Goal: Transaction & Acquisition: Purchase product/service

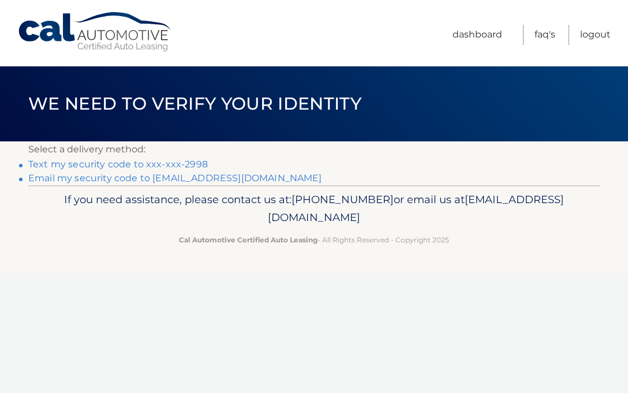
click at [152, 165] on link "Text my security code to xxx-xxx-2998" at bounding box center [118, 164] width 180 height 11
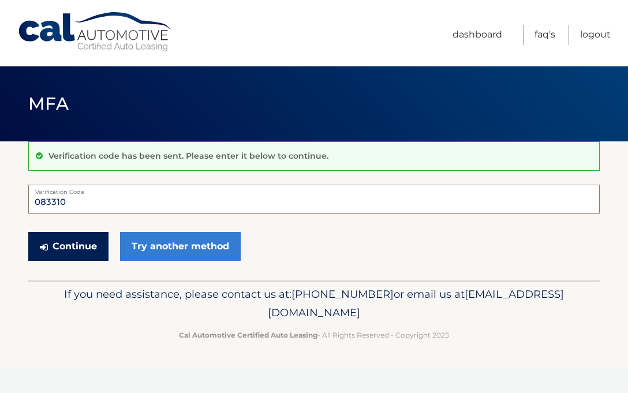
type input "083310"
click at [69, 244] on button "Continue" at bounding box center [68, 246] width 80 height 29
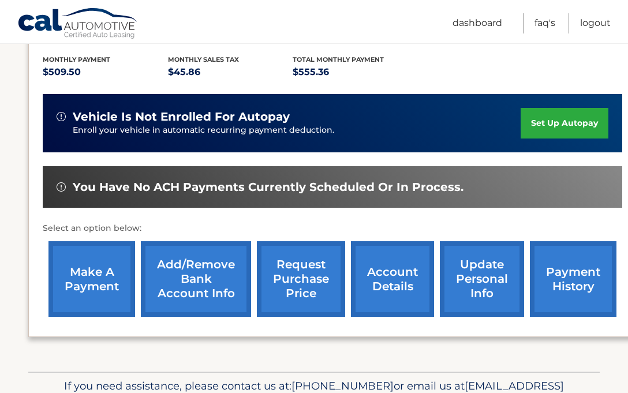
scroll to position [260, 0]
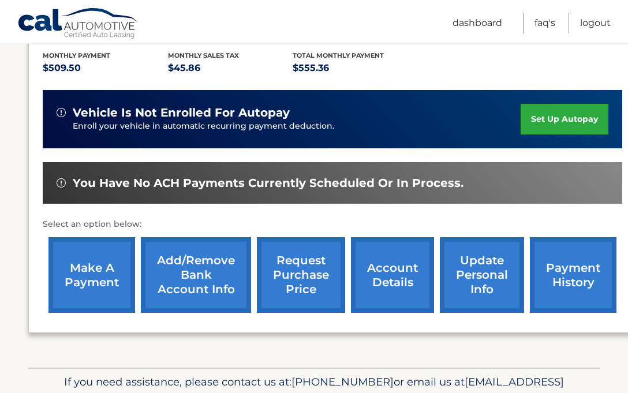
click at [191, 275] on link "Add/Remove bank account info" at bounding box center [196, 275] width 110 height 76
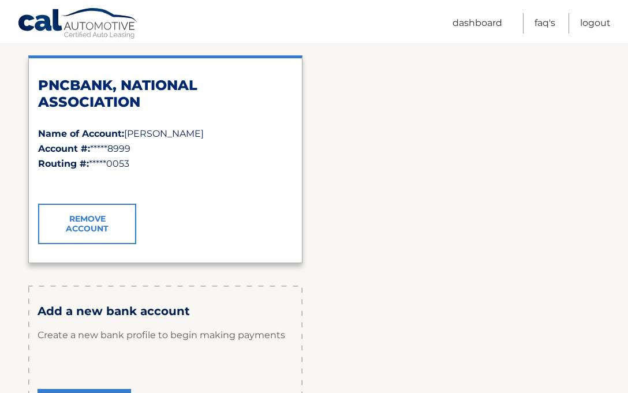
scroll to position [176, 0]
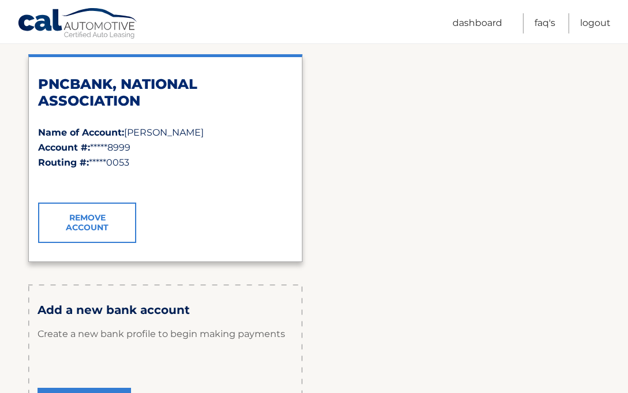
click at [88, 221] on link "Remove Account" at bounding box center [87, 223] width 98 height 40
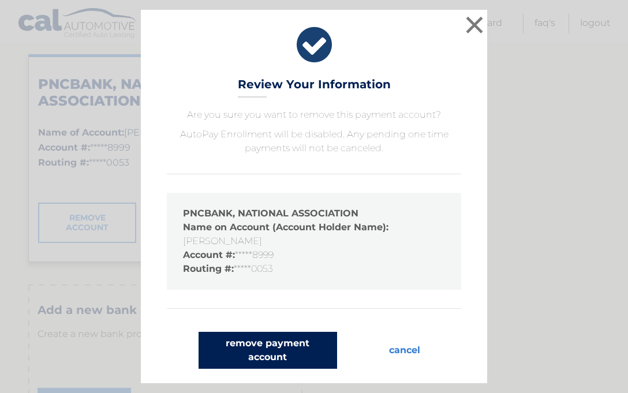
click at [280, 344] on button "remove payment account" at bounding box center [268, 350] width 139 height 37
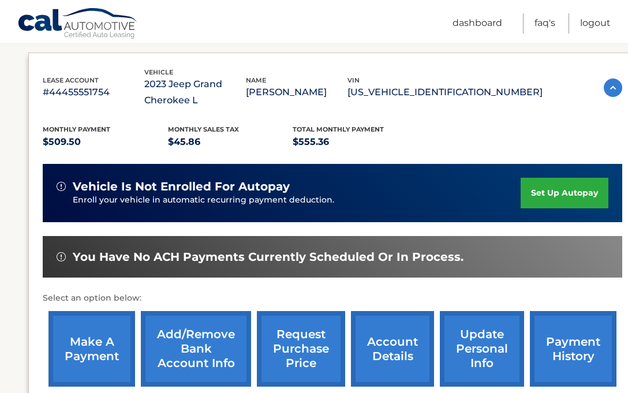
scroll to position [188, 0]
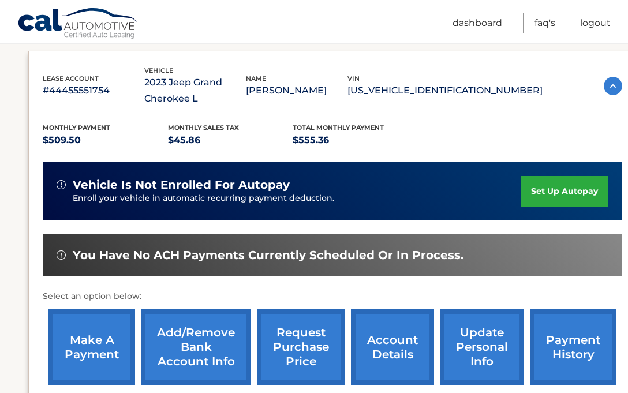
click at [196, 341] on link "Add/Remove bank account info" at bounding box center [196, 348] width 110 height 76
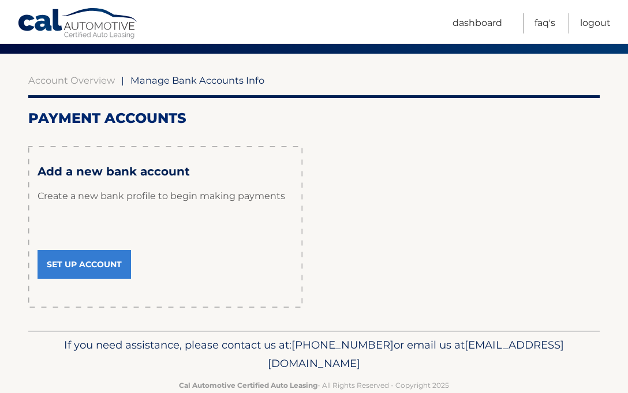
scroll to position [99, 0]
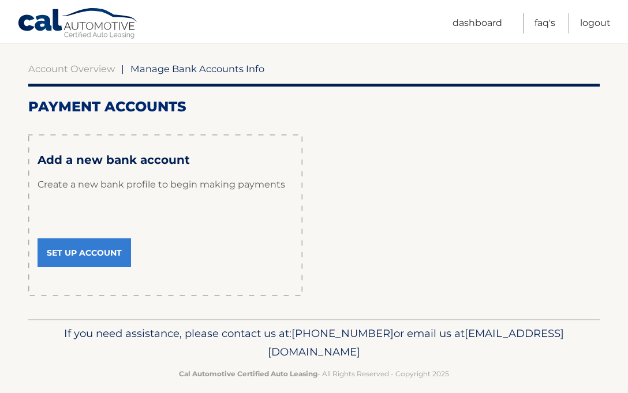
click at [105, 249] on link "Set Up Account" at bounding box center [85, 253] width 94 height 29
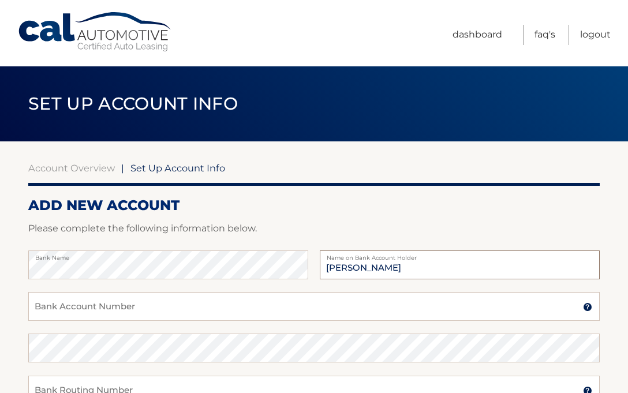
type input "[PERSON_NAME]"
click at [154, 310] on input "Bank Account Number" at bounding box center [314, 306] width 572 height 29
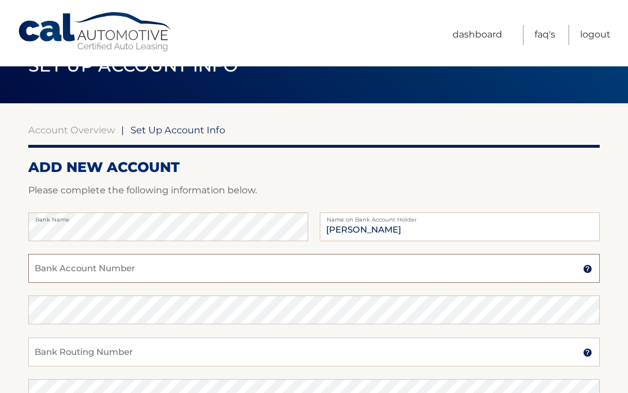
scroll to position [42, 0]
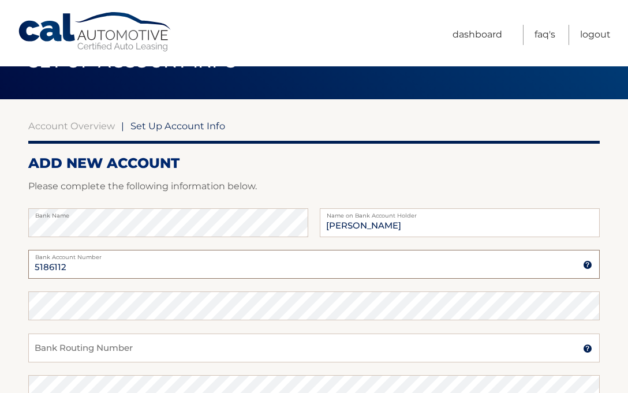
type input "5186112"
click at [165, 345] on input "Bank Routing Number" at bounding box center [314, 348] width 572 height 29
type input "031303129"
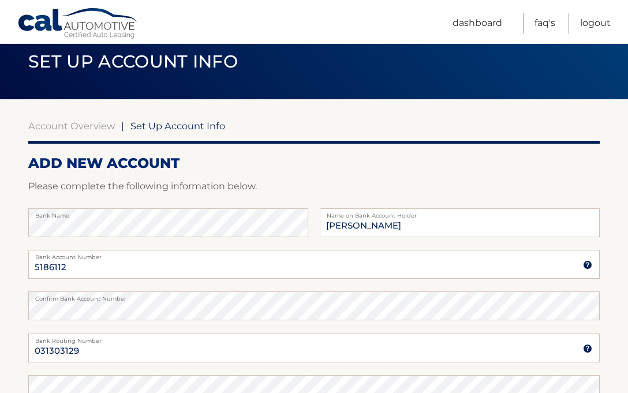
scroll to position [275, 0]
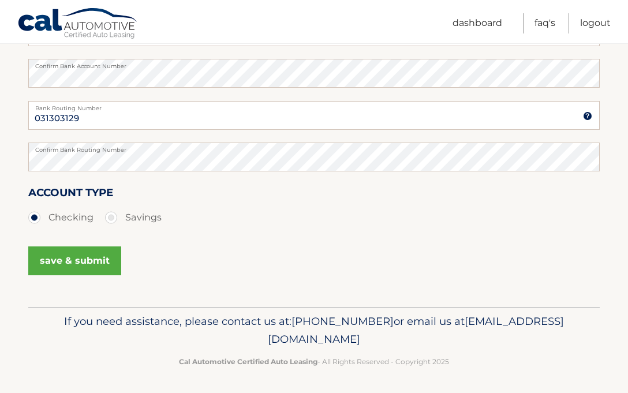
click at [92, 256] on button "save & submit" at bounding box center [74, 261] width 93 height 29
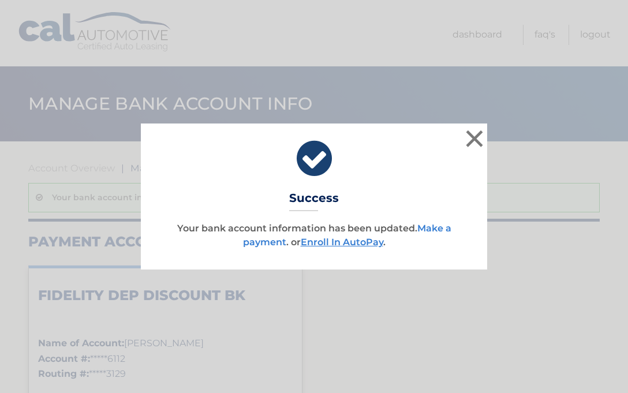
click at [267, 241] on link "Make a payment" at bounding box center [347, 235] width 208 height 25
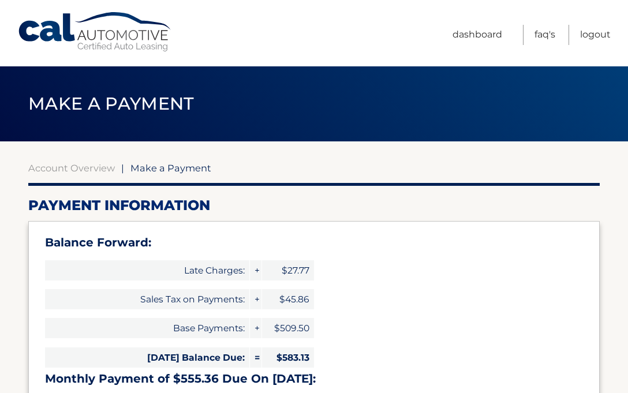
select select "YzlmYzc1ZmQtYzlkYy00MDAzLTgzOGMtMzdmNjMwNTcyODky"
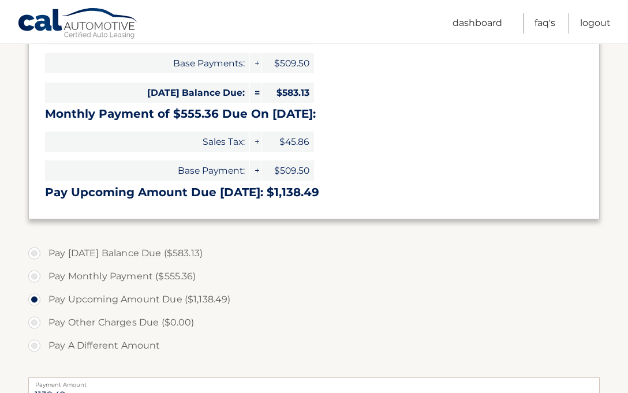
scroll to position [267, 0]
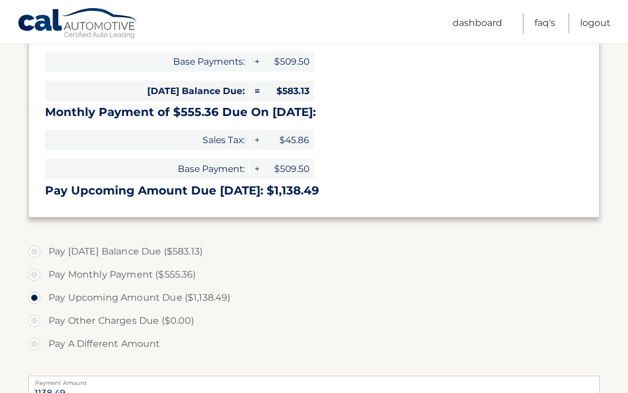
click at [37, 248] on label "Pay Today's Balance Due ($583.13)" at bounding box center [314, 251] width 572 height 23
click at [37, 248] on input "Pay Today's Balance Due ($583.13)" at bounding box center [39, 249] width 12 height 18
radio input "true"
type input "583.13"
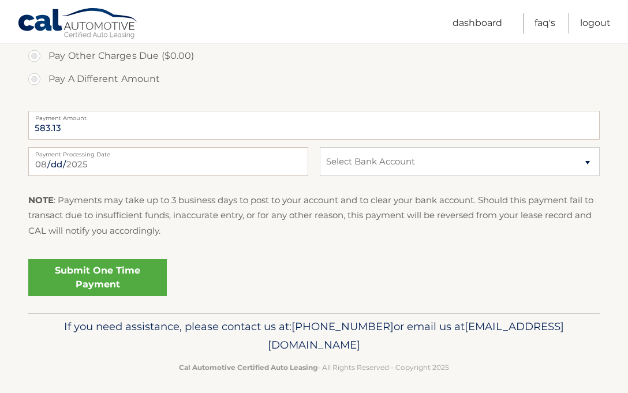
scroll to position [531, 0]
click at [115, 271] on link "Submit One Time Payment" at bounding box center [97, 278] width 139 height 37
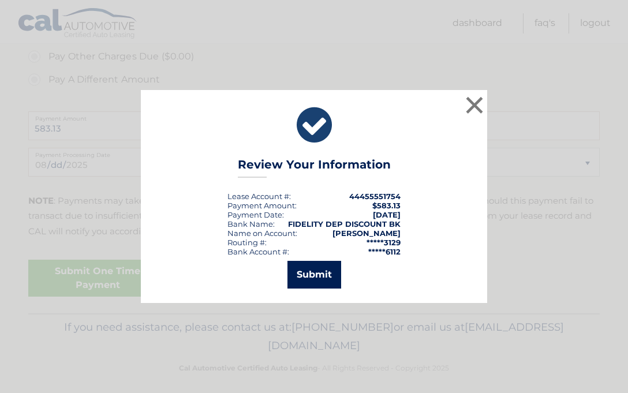
click at [322, 273] on button "Submit" at bounding box center [315, 275] width 54 height 28
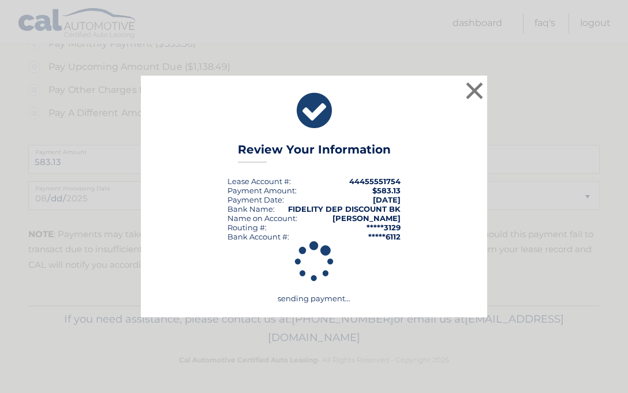
scroll to position [494, 0]
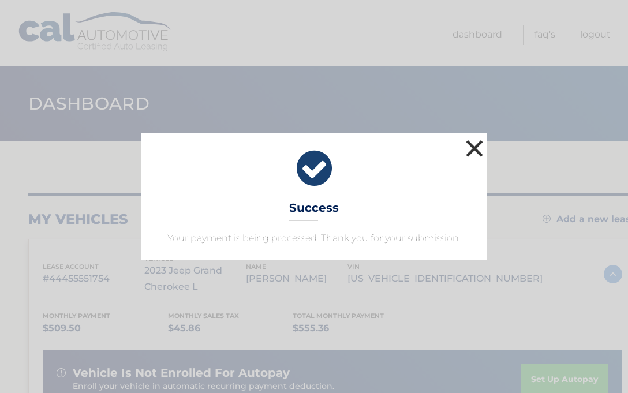
click at [476, 146] on button "×" at bounding box center [474, 148] width 23 height 23
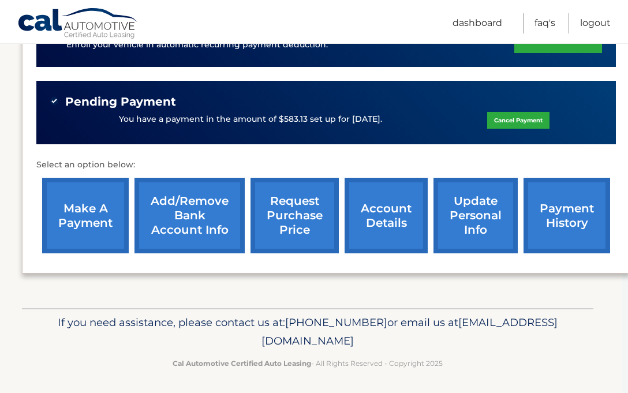
scroll to position [341, 6]
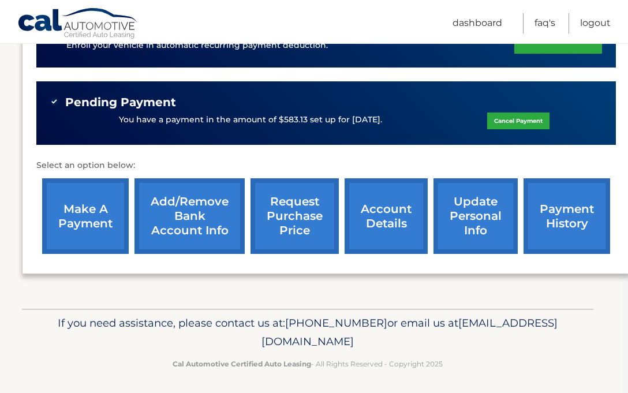
click at [72, 213] on link "make a payment" at bounding box center [85, 216] width 87 height 76
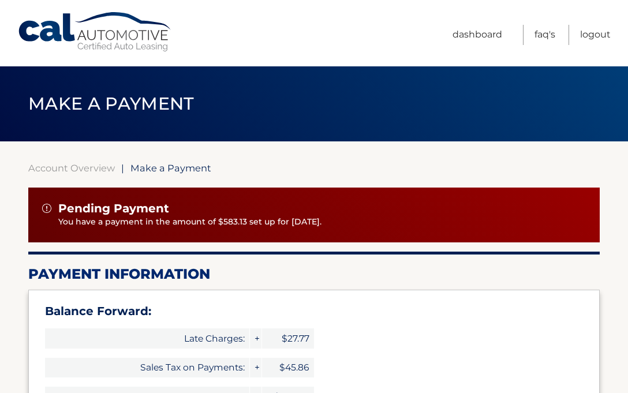
select select "[DEMOGRAPHIC_DATA]"
click at [598, 35] on link "Logout" at bounding box center [595, 35] width 31 height 20
